Goal: Task Accomplishment & Management: Use online tool/utility

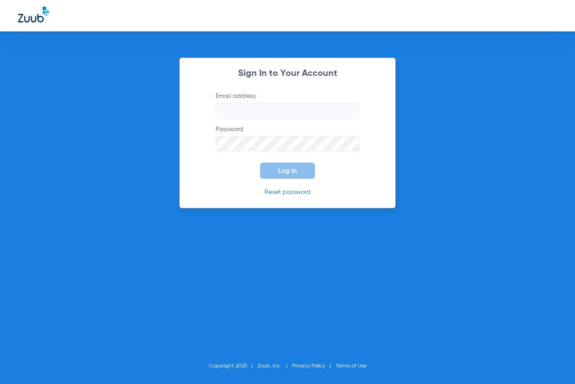
type input "[EMAIL_ADDRESS][DOMAIN_NAME]"
click at [291, 169] on span "Log In" at bounding box center [287, 170] width 19 height 7
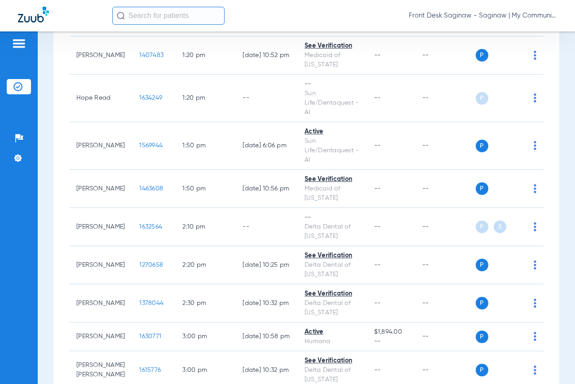
scroll to position [1077, 0]
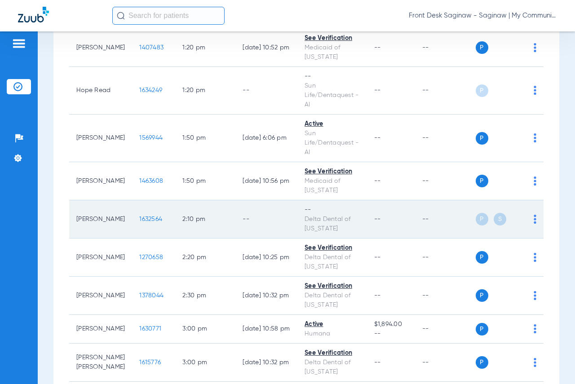
click at [525, 213] on div "P S" at bounding box center [505, 219] width 61 height 13
click at [530, 209] on td "P S" at bounding box center [509, 219] width 68 height 38
click at [533, 215] on img at bounding box center [534, 219] width 3 height 9
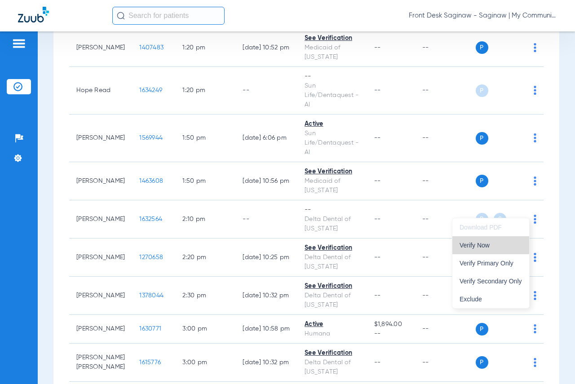
click at [482, 237] on button "Verify Now" at bounding box center [490, 245] width 77 height 18
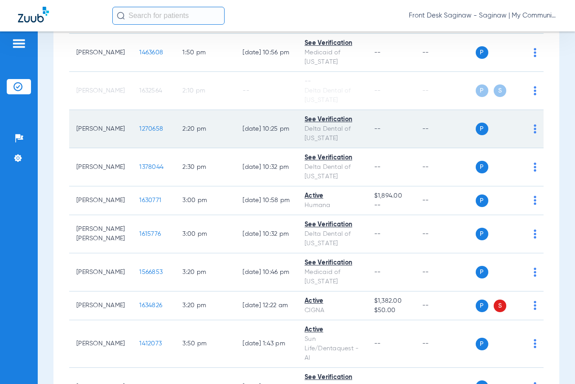
scroll to position [1257, 0]
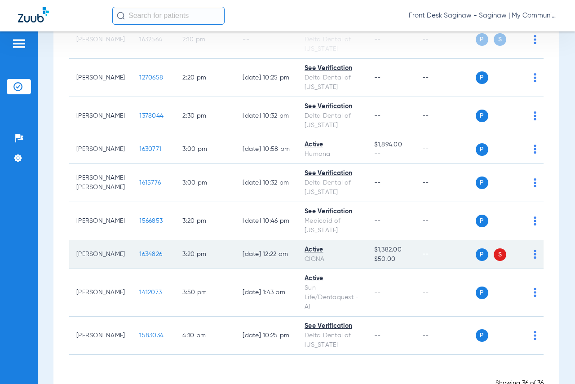
click at [139, 251] on span "1634826" at bounding box center [150, 254] width 23 height 6
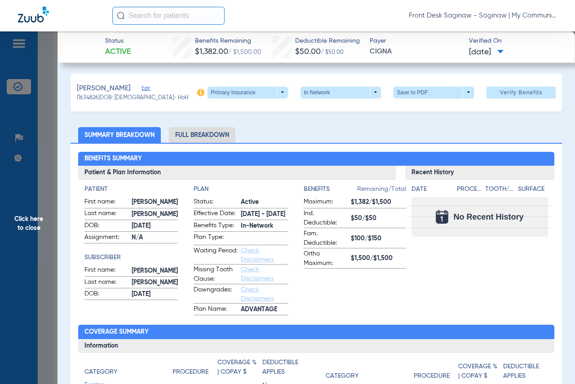
scroll to position [0, 0]
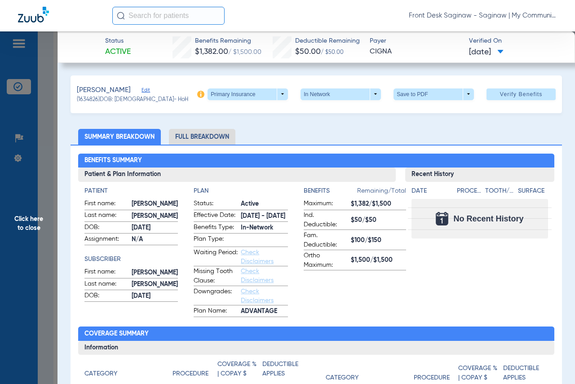
drag, startPoint x: 103, startPoint y: 52, endPoint x: 466, endPoint y: 77, distance: 364.5
click at [472, 145] on div "Benefits Summary Patient & Plan Information Patient First name: [PERSON_NAME] L…" at bounding box center [315, 322] width 491 height 355
click at [204, 131] on li "Full Breakdown" at bounding box center [202, 137] width 66 height 16
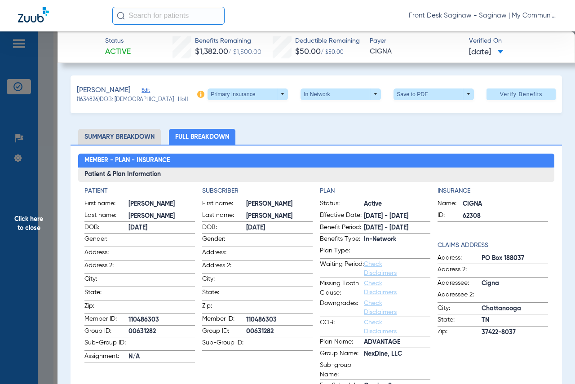
click at [255, 84] on div "[PERSON_NAME] (1634826) DOB: [DEMOGRAPHIC_DATA] - HoH Primary Insurance arrow_d…" at bounding box center [315, 94] width 491 height 38
click at [250, 89] on span at bounding box center [248, 94] width 22 height 22
click at [240, 132] on span "Secondary Insurance" at bounding box center [238, 130] width 59 height 6
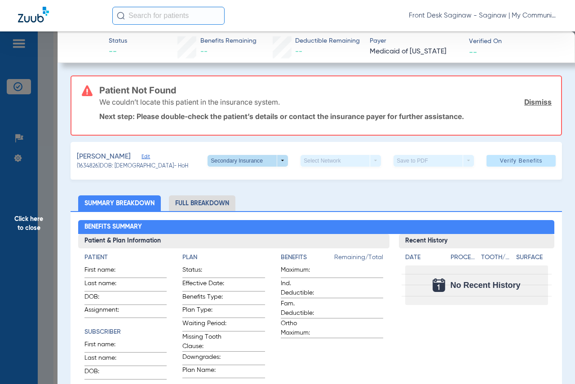
click at [239, 160] on span at bounding box center [248, 161] width 22 height 22
click at [241, 181] on span "Primary Insurance" at bounding box center [238, 178] width 59 height 6
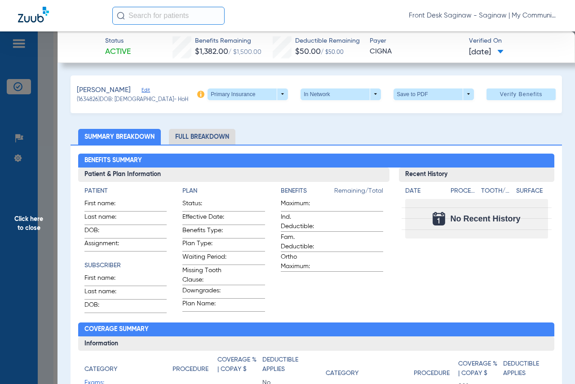
click at [11, 180] on span "Click here to close" at bounding box center [28, 223] width 57 height 384
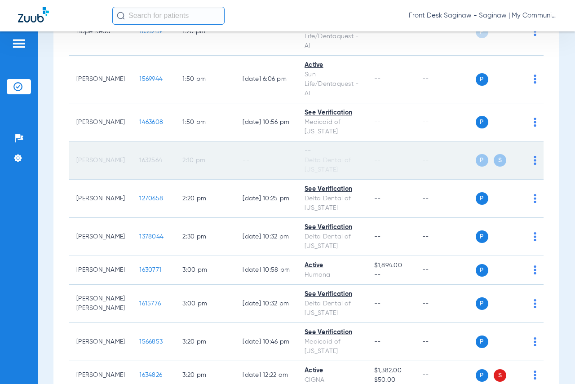
scroll to position [1122, 0]
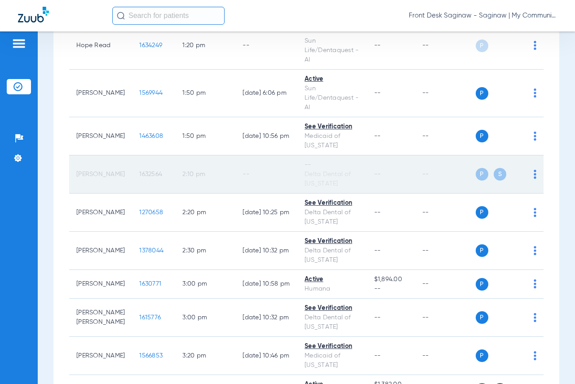
click at [107, 169] on td "[PERSON_NAME]" at bounding box center [100, 174] width 63 height 38
click at [417, 158] on td "--" at bounding box center [445, 174] width 61 height 38
click at [139, 171] on span "1632564" at bounding box center [150, 174] width 23 height 6
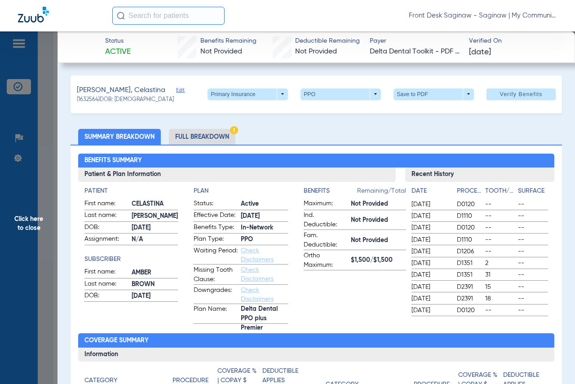
scroll to position [45, 0]
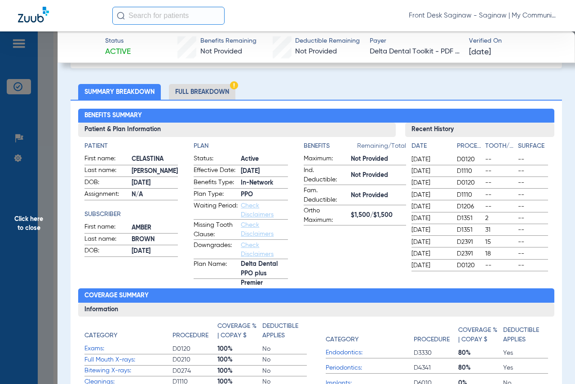
drag, startPoint x: 403, startPoint y: 160, endPoint x: 443, endPoint y: 167, distance: 41.0
click at [443, 167] on div "Date Procedure Tooth/Quad Surface [DATE] D0120 -- -- [DATE] D1110 -- -- [DATE] …" at bounding box center [479, 204] width 149 height 134
click at [365, 250] on app-benefits-information "Benefits Remaining/Total Maximum: Not Provided Ind. Deductible: Not Provided Fa…" at bounding box center [354, 209] width 102 height 137
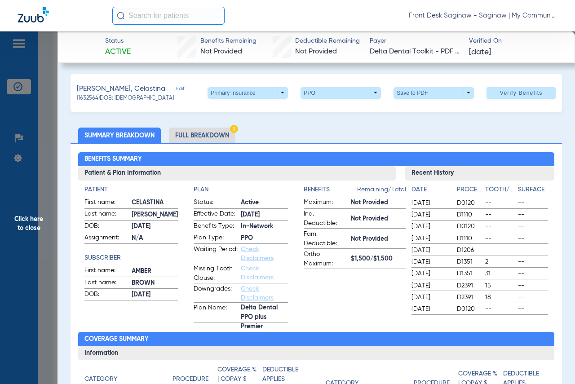
scroll to position [0, 0]
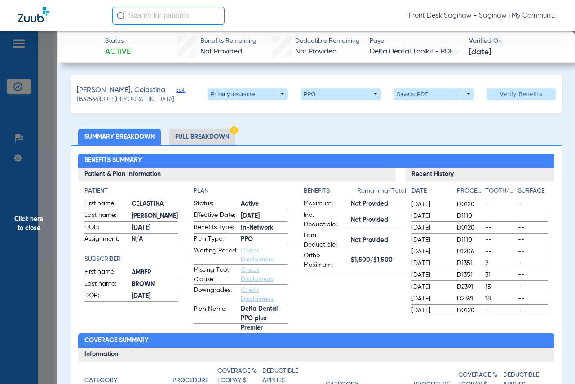
click at [213, 131] on li "Full Breakdown" at bounding box center [202, 137] width 66 height 16
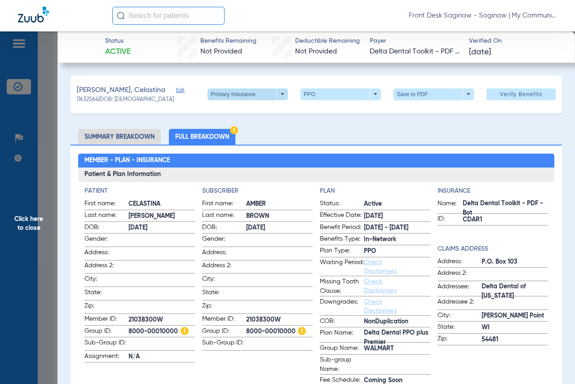
click at [271, 98] on span at bounding box center [247, 94] width 80 height 12
click at [263, 127] on span "Secondary Insurance" at bounding box center [238, 130] width 59 height 6
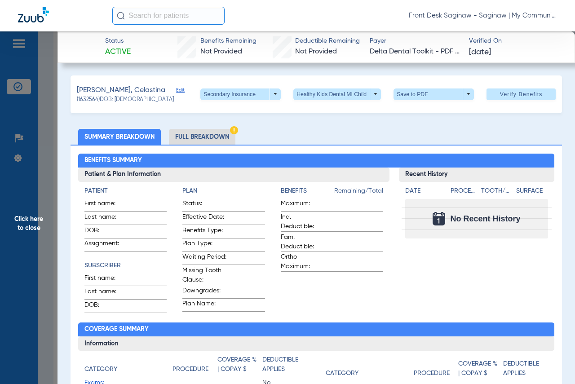
click at [40, 128] on span "Click here to close" at bounding box center [28, 223] width 57 height 384
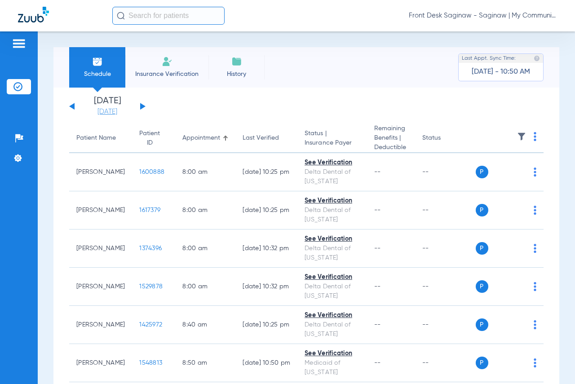
click at [105, 112] on link "[DATE]" at bounding box center [107, 111] width 54 height 9
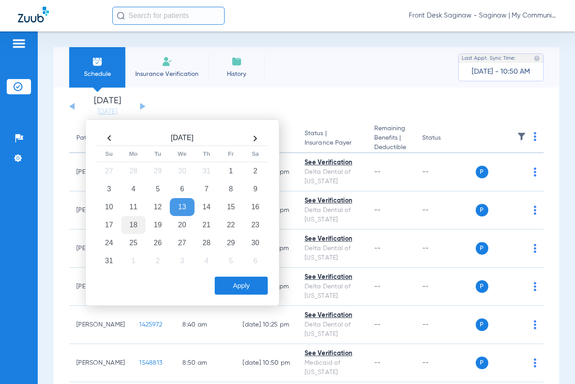
click at [131, 225] on td "18" at bounding box center [133, 225] width 24 height 18
click at [249, 285] on button "Apply" at bounding box center [241, 286] width 53 height 18
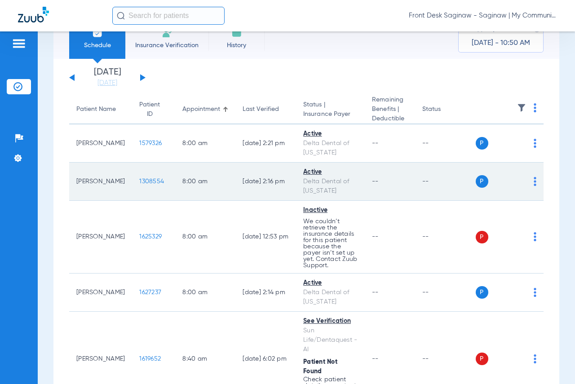
scroll to position [45, 0]
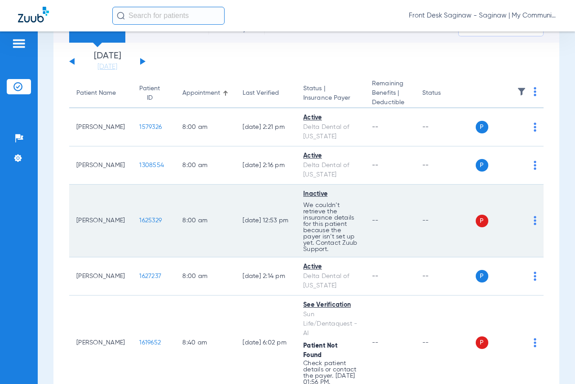
click at [141, 219] on span "1625329" at bounding box center [150, 220] width 22 height 6
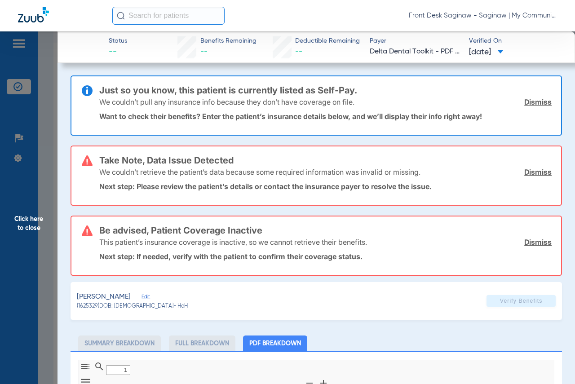
type input "0"
select select "page-width"
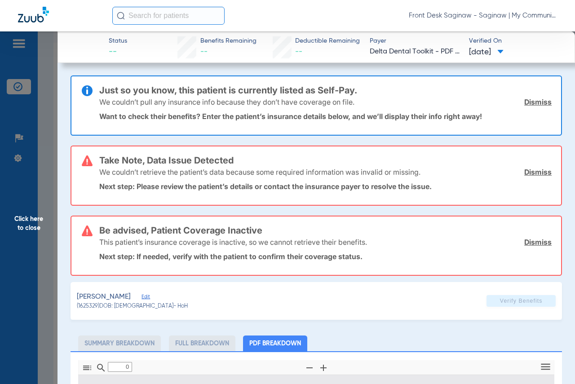
type input "1"
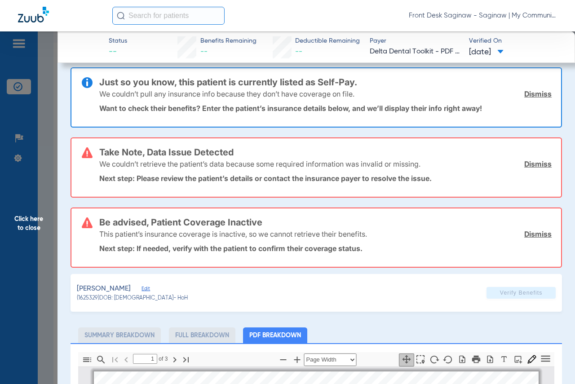
scroll to position [0, 0]
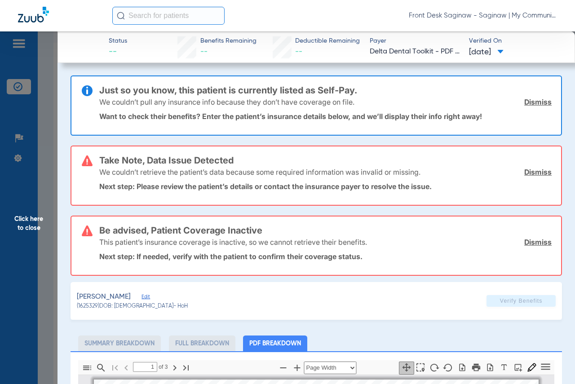
drag, startPoint x: 49, startPoint y: 168, endPoint x: 404, endPoint y: 220, distance: 358.8
click at [49, 168] on span "Click here to close" at bounding box center [28, 223] width 57 height 384
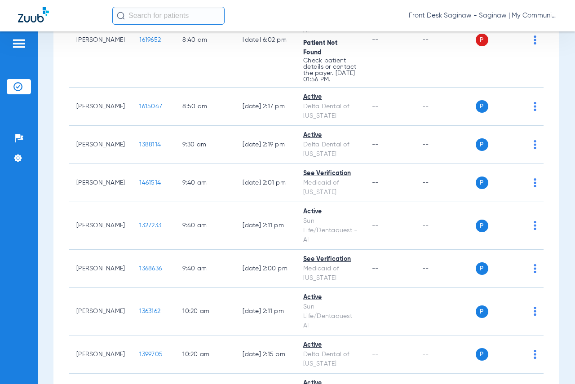
scroll to position [404, 0]
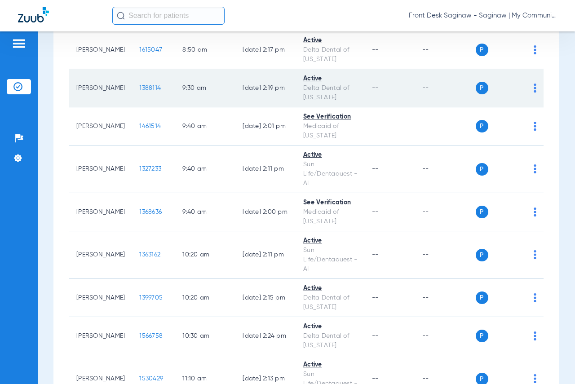
click at [139, 91] on span "1388114" at bounding box center [150, 88] width 22 height 6
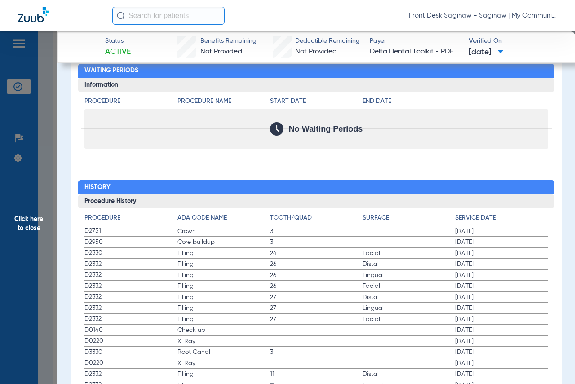
scroll to position [898, 0]
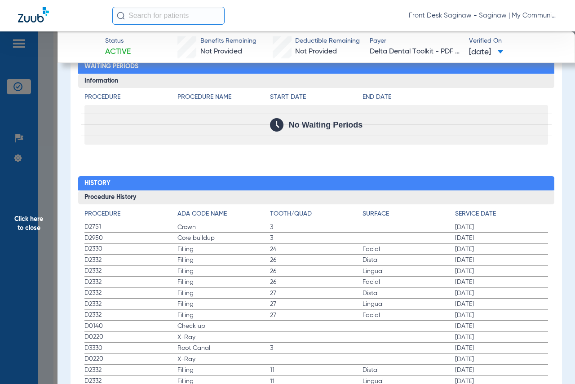
click at [32, 137] on span "Click here to close" at bounding box center [28, 223] width 57 height 384
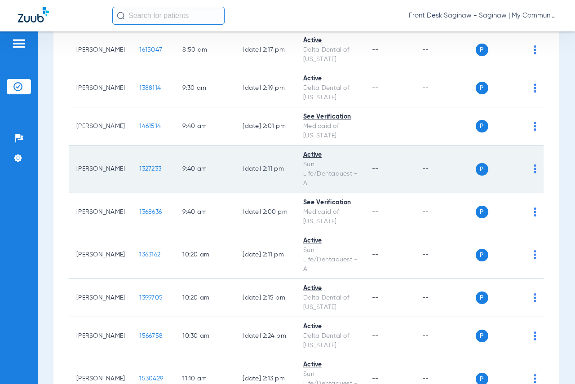
click at [139, 172] on span "1327233" at bounding box center [150, 169] width 22 height 6
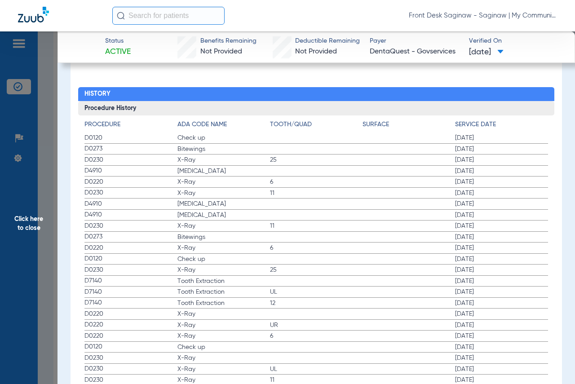
scroll to position [988, 0]
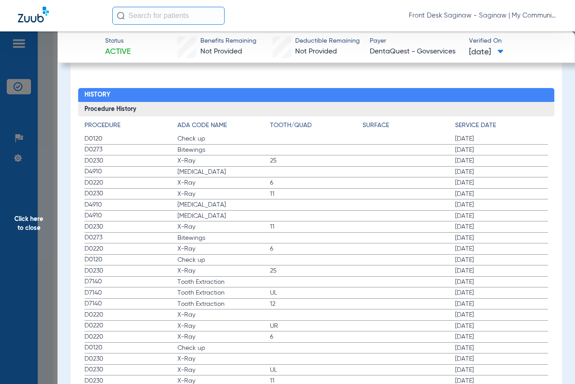
click at [25, 176] on span "Click here to close" at bounding box center [28, 223] width 57 height 384
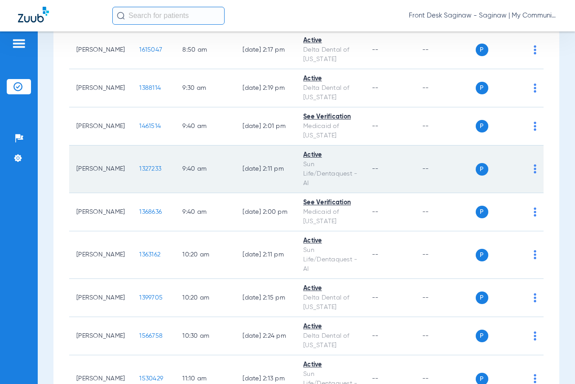
scroll to position [449, 0]
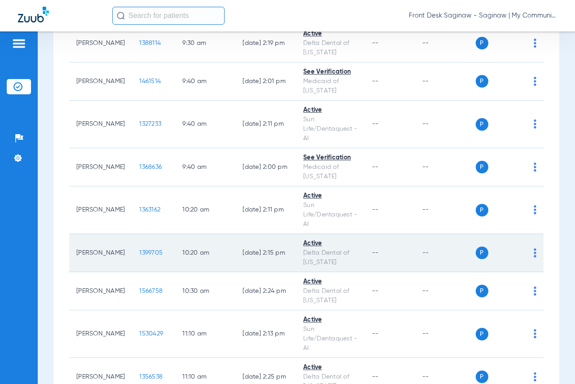
click at [144, 256] on span "1399705" at bounding box center [150, 253] width 23 height 6
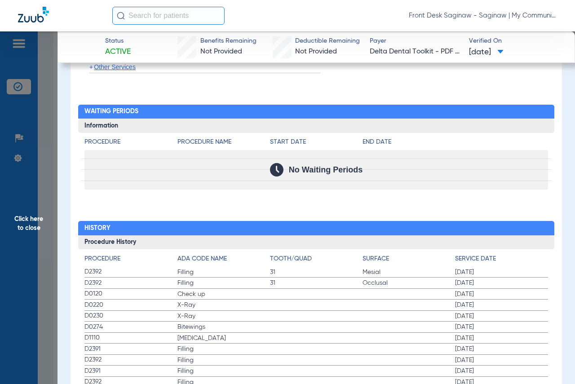
scroll to position [887, 0]
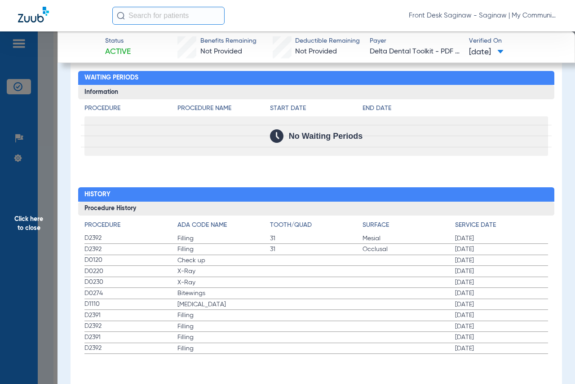
click at [46, 227] on span "Click here to close" at bounding box center [28, 223] width 57 height 384
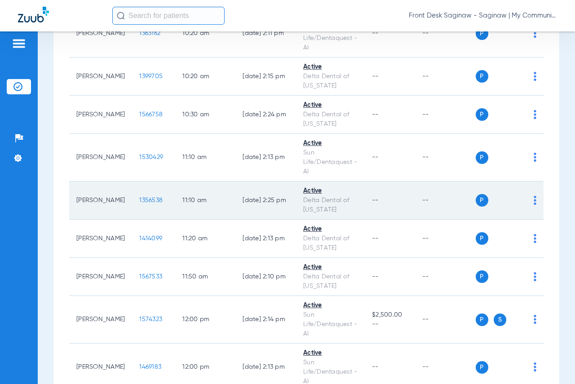
scroll to position [628, 0]
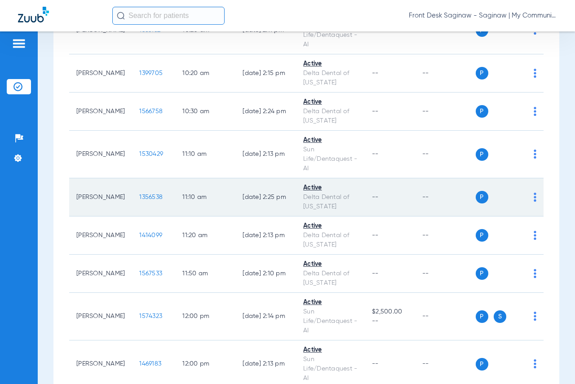
click at [140, 200] on span "1356538" at bounding box center [150, 197] width 23 height 6
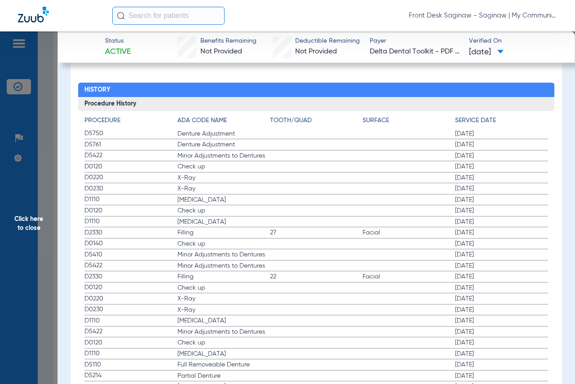
scroll to position [988, 0]
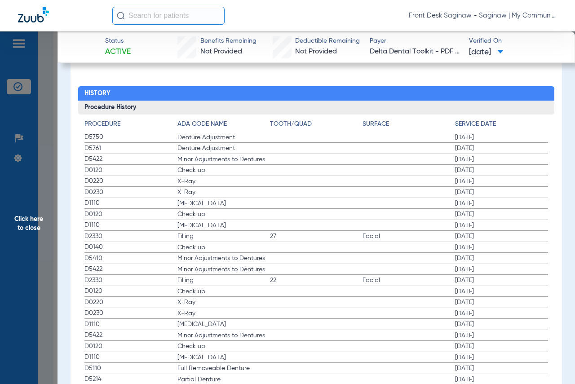
click at [0, 240] on span "Click here to close" at bounding box center [28, 223] width 57 height 384
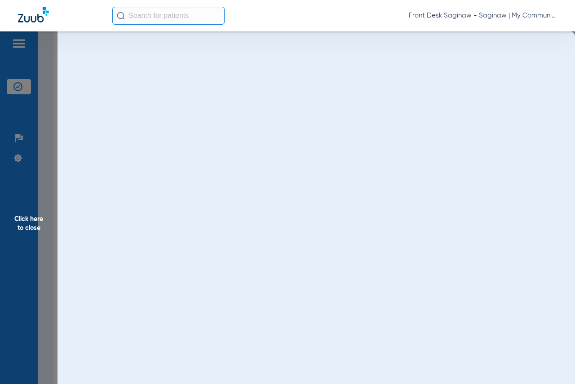
scroll to position [0, 0]
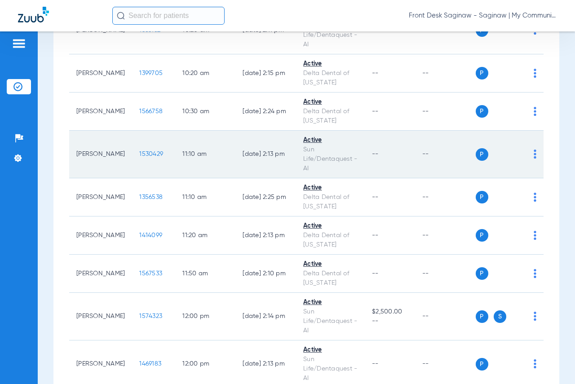
click at [141, 157] on span "1530429" at bounding box center [151, 154] width 24 height 6
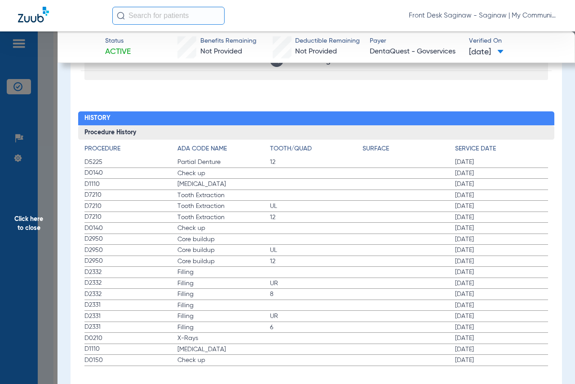
scroll to position [976, 0]
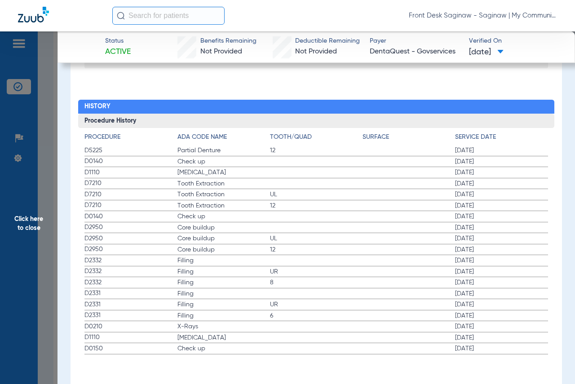
click at [35, 195] on span "Click here to close" at bounding box center [28, 223] width 57 height 384
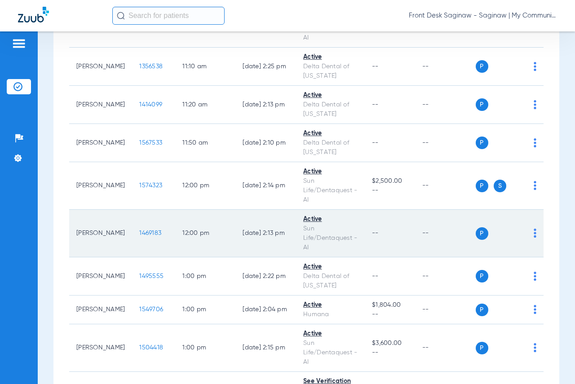
scroll to position [763, 0]
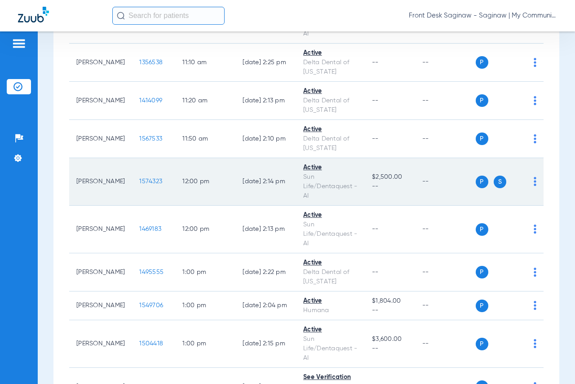
click at [143, 184] on span "1574323" at bounding box center [150, 181] width 23 height 6
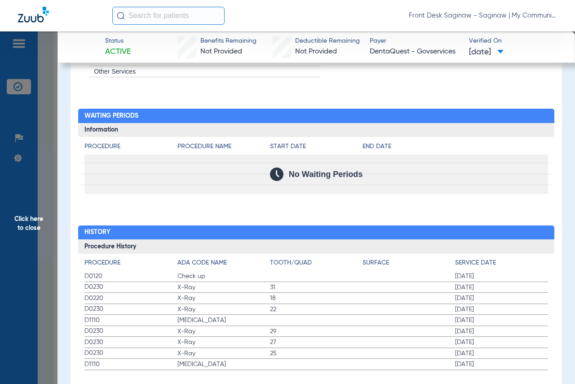
scroll to position [834, 0]
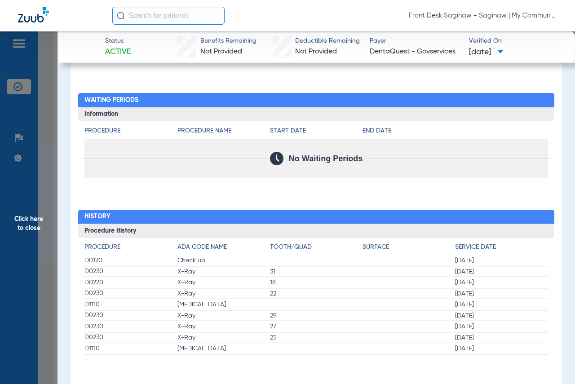
click at [44, 229] on span "Click here to close" at bounding box center [28, 223] width 57 height 384
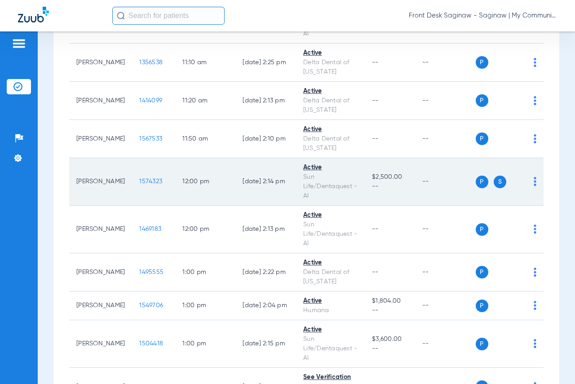
scroll to position [808, 0]
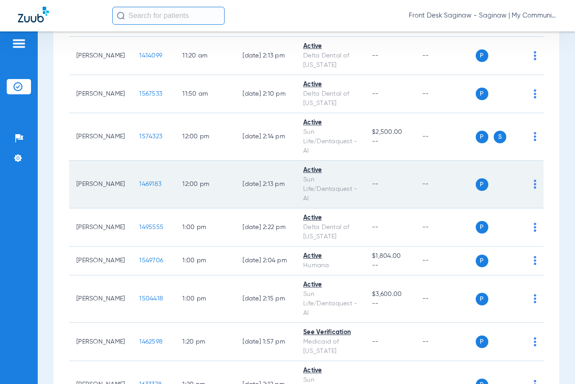
click at [143, 187] on span "1469183" at bounding box center [150, 184] width 22 height 6
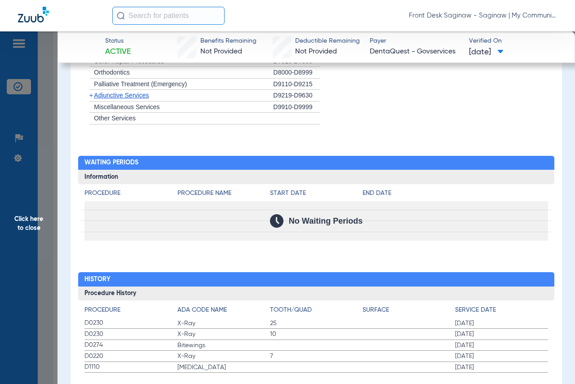
click at [0, 241] on span "Click here to close" at bounding box center [28, 223] width 57 height 384
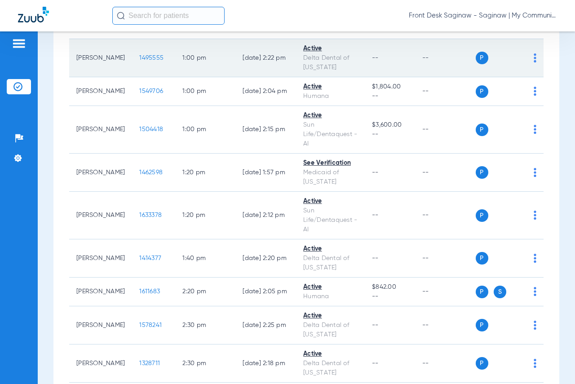
scroll to position [988, 0]
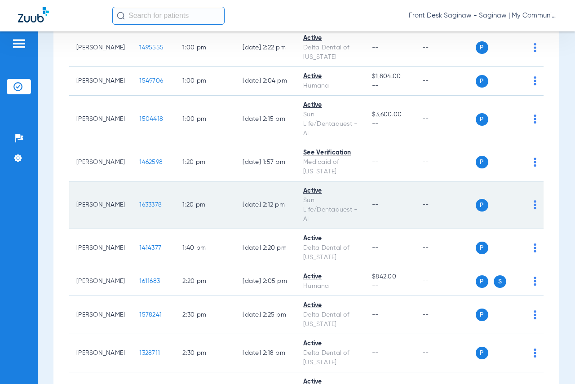
click at [142, 208] on span "1633378" at bounding box center [150, 205] width 22 height 6
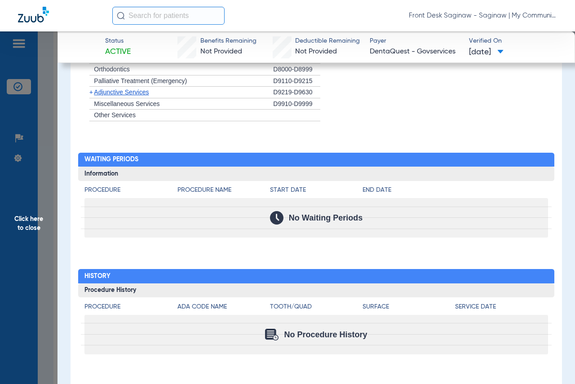
scroll to position [816, 0]
click at [1, 242] on span "Click here to close" at bounding box center [28, 223] width 57 height 384
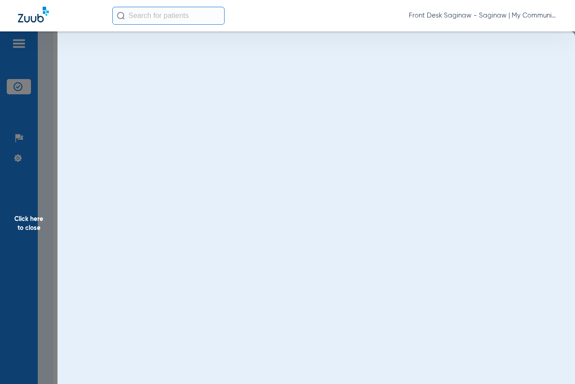
scroll to position [0, 0]
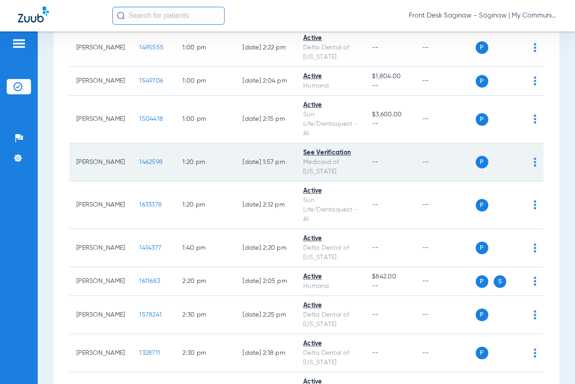
click at [141, 165] on span "1462598" at bounding box center [150, 162] width 23 height 6
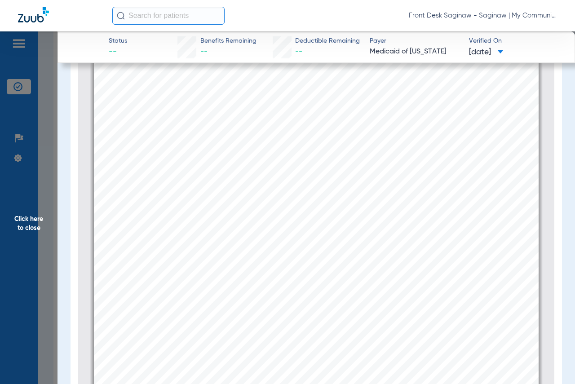
scroll to position [130, 0]
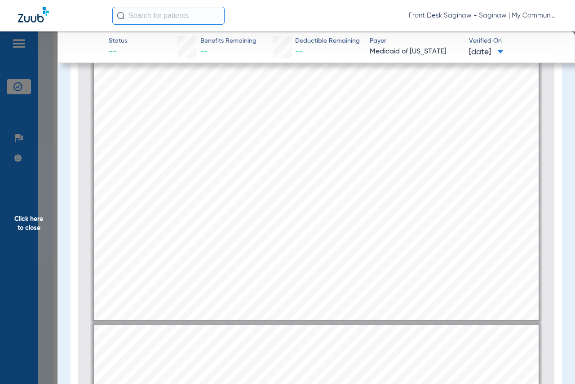
type input "2"
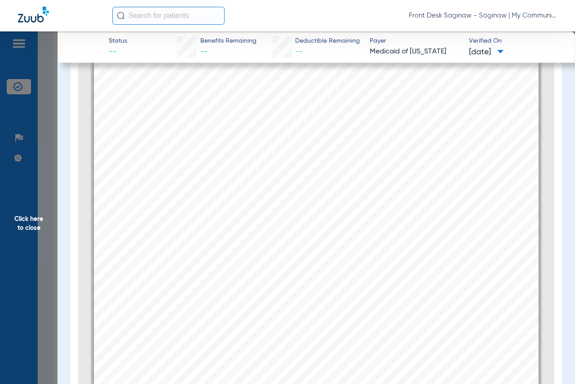
scroll to position [812, 0]
drag, startPoint x: 19, startPoint y: 266, endPoint x: 43, endPoint y: 259, distance: 24.2
click at [20, 266] on span "Click here to close" at bounding box center [28, 223] width 57 height 384
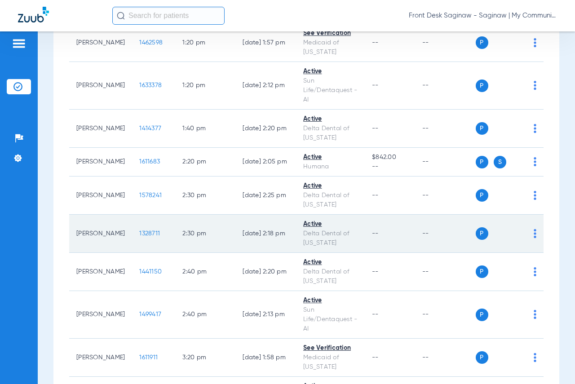
scroll to position [1122, 0]
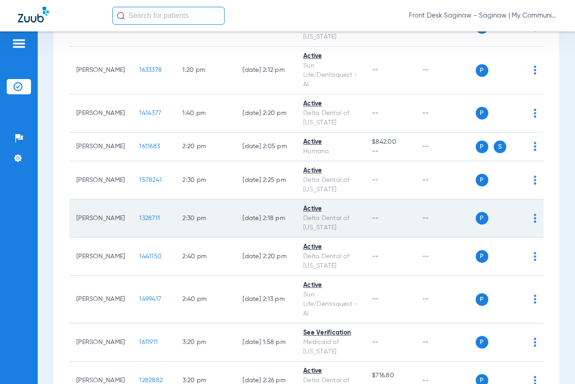
click at [139, 221] on span "1328711" at bounding box center [149, 218] width 21 height 6
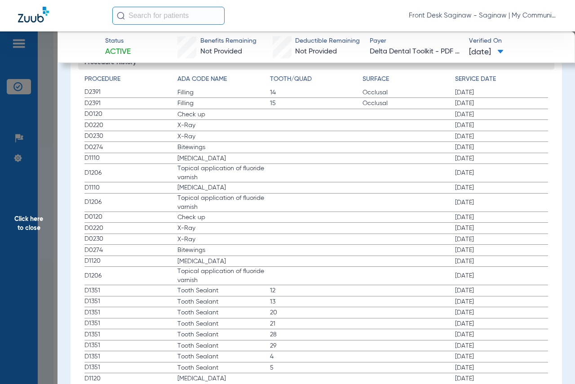
scroll to position [988, 0]
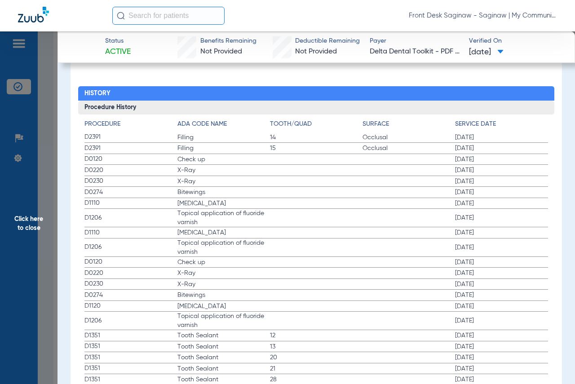
click at [27, 207] on span "Click here to close" at bounding box center [28, 223] width 57 height 384
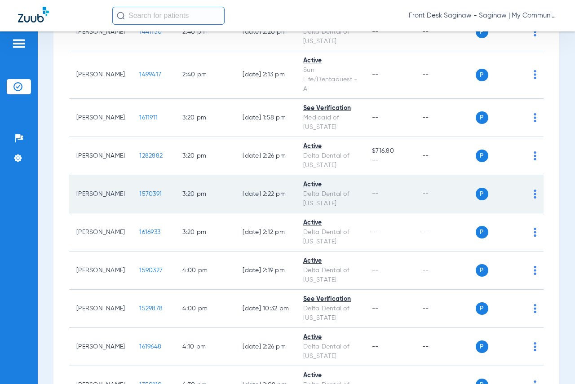
scroll to position [1431, 0]
